Goal: Transaction & Acquisition: Purchase product/service

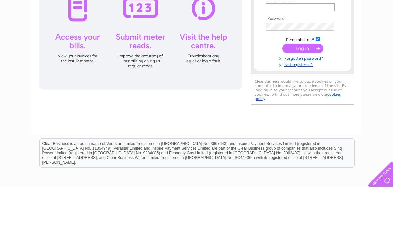
type input "Kerrystrainstudio@outlook.com"
click at [303, 100] on input "submit" at bounding box center [303, 99] width 41 height 9
click at [320, 106] on link "Forgotten password?" at bounding box center [304, 108] width 76 height 6
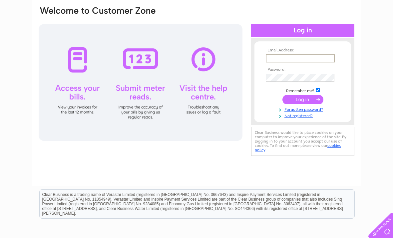
type input "[EMAIL_ADDRESS][DOMAIN_NAME]"
click at [308, 99] on input "submit" at bounding box center [303, 98] width 41 height 9
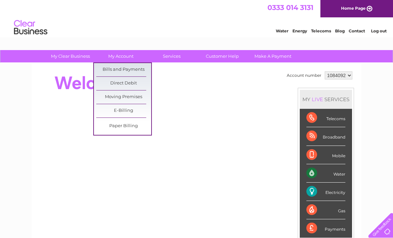
click at [107, 69] on link "Bills and Payments" at bounding box center [123, 69] width 55 height 13
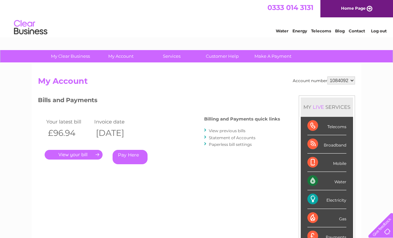
click at [121, 155] on link "Pay Here" at bounding box center [130, 157] width 35 height 14
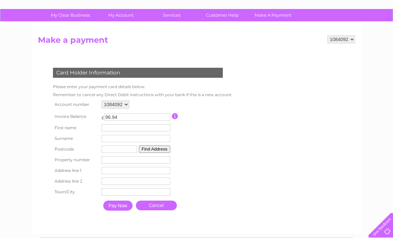
click at [109, 132] on input "text" at bounding box center [136, 127] width 69 height 7
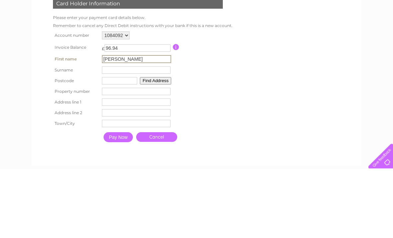
type input "[PERSON_NAME]"
click at [108, 136] on input "text" at bounding box center [136, 139] width 69 height 7
type input "Strain"
click at [109, 146] on input "text" at bounding box center [119, 149] width 35 height 7
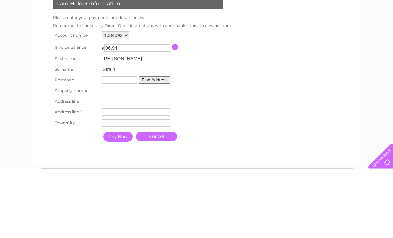
type input "G11 6ra"
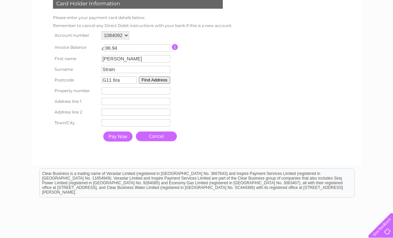
click at [107, 94] on input "number" at bounding box center [136, 90] width 69 height 7
type input "654"
click at [109, 104] on input "text" at bounding box center [136, 101] width 69 height 7
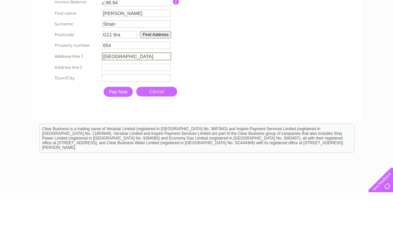
type input "Dumbarton road"
click at [110, 120] on input "text" at bounding box center [136, 123] width 69 height 7
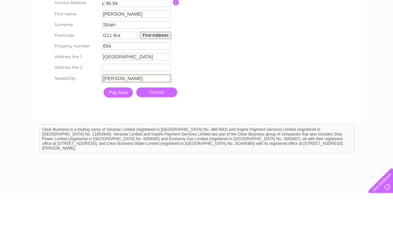
type input "Glasgow"
click at [113, 132] on input "Pay Now" at bounding box center [118, 137] width 29 height 10
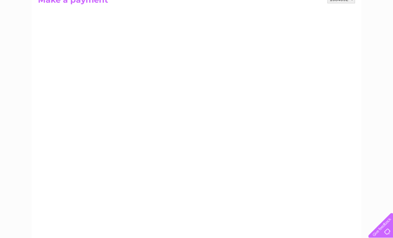
scroll to position [79, 0]
